Goal: Use online tool/utility: Utilize a website feature to perform a specific function

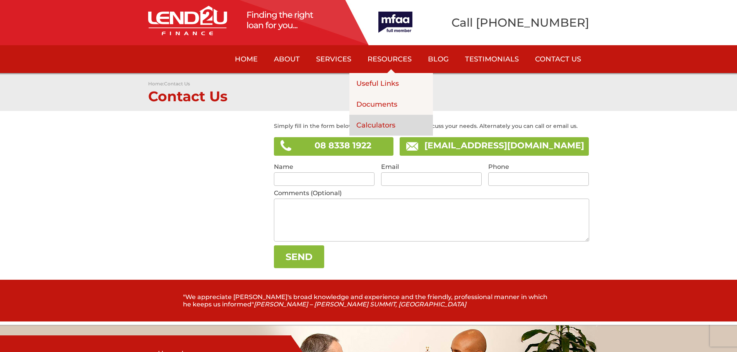
click at [387, 119] on link "Calculators" at bounding box center [391, 125] width 84 height 21
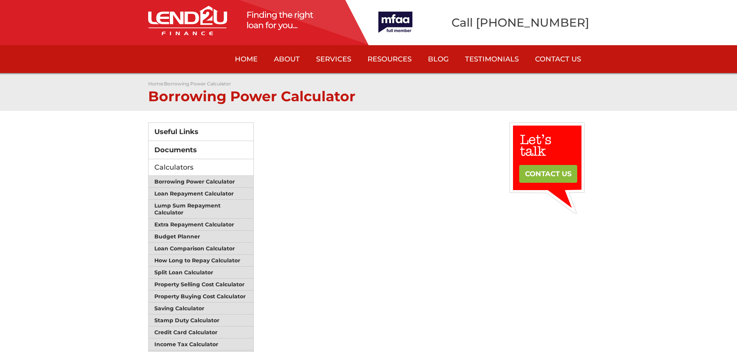
click at [580, 261] on div "Useful Links Documents Calculators Borrowing Power Calculator Loan Repayment Ca…" at bounding box center [368, 297] width 441 height 349
click at [513, 259] on div "Useful Links Documents Calculators Borrowing Power Calculator Loan Repayment Ca…" at bounding box center [368, 297] width 441 height 349
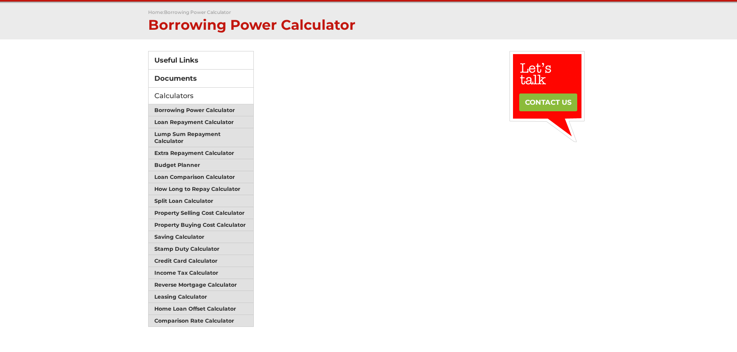
scroll to position [77, 0]
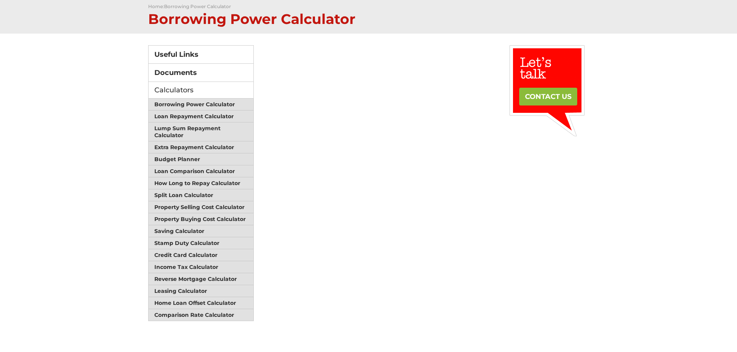
click at [589, 217] on div "Useful Links Documents Calculators Borrowing Power Calculator Loan Repayment Ca…" at bounding box center [368, 219] width 441 height 349
click at [578, 196] on div "Useful Links Documents Calculators Borrowing Power Calculator Loan Repayment Ca…" at bounding box center [368, 219] width 441 height 349
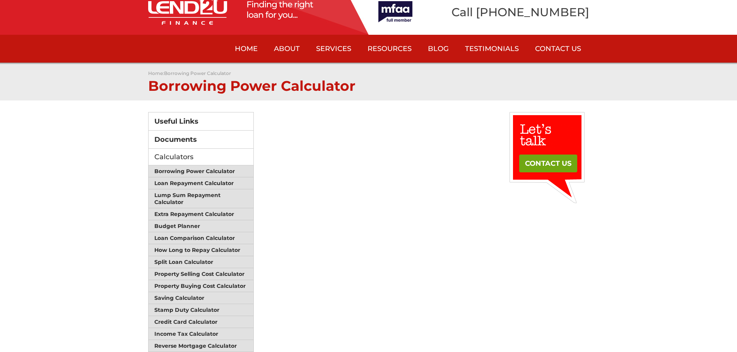
scroll to position [4, 0]
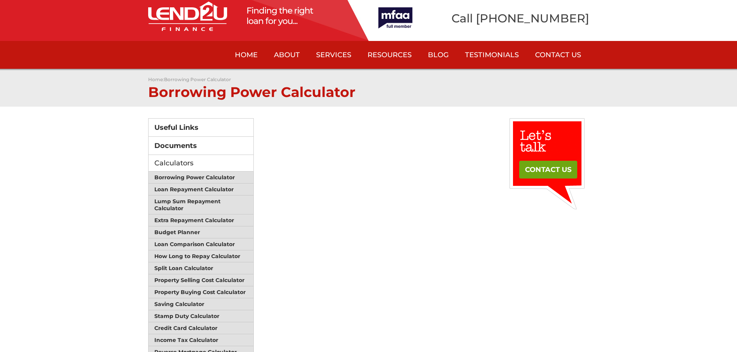
click at [566, 172] on link "CONTACT US" at bounding box center [548, 170] width 58 height 18
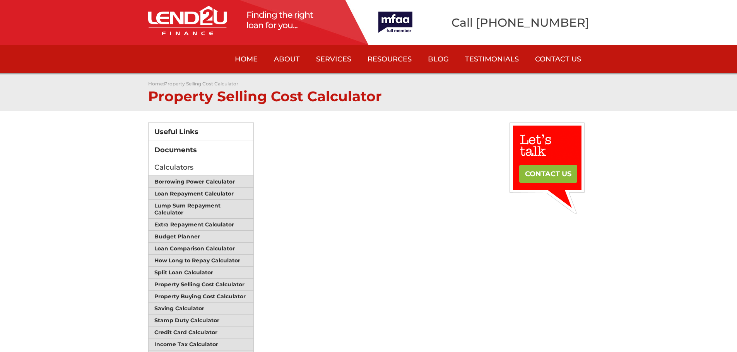
scroll to position [39, 0]
